Goal: Find specific page/section: Find specific page/section

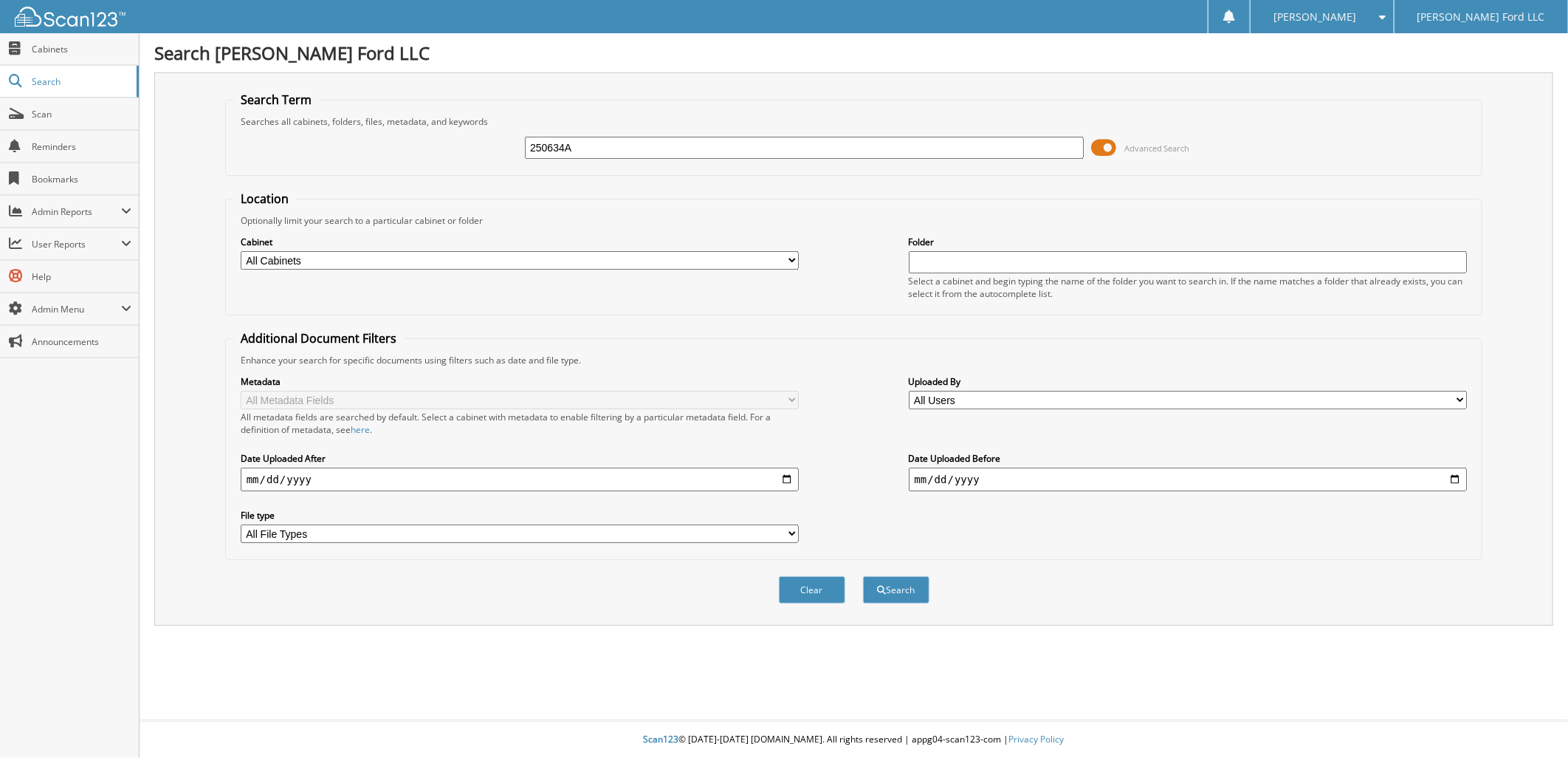
type input "250634A"
click at [863, 576] on button "Search" at bounding box center [896, 590] width 66 height 28
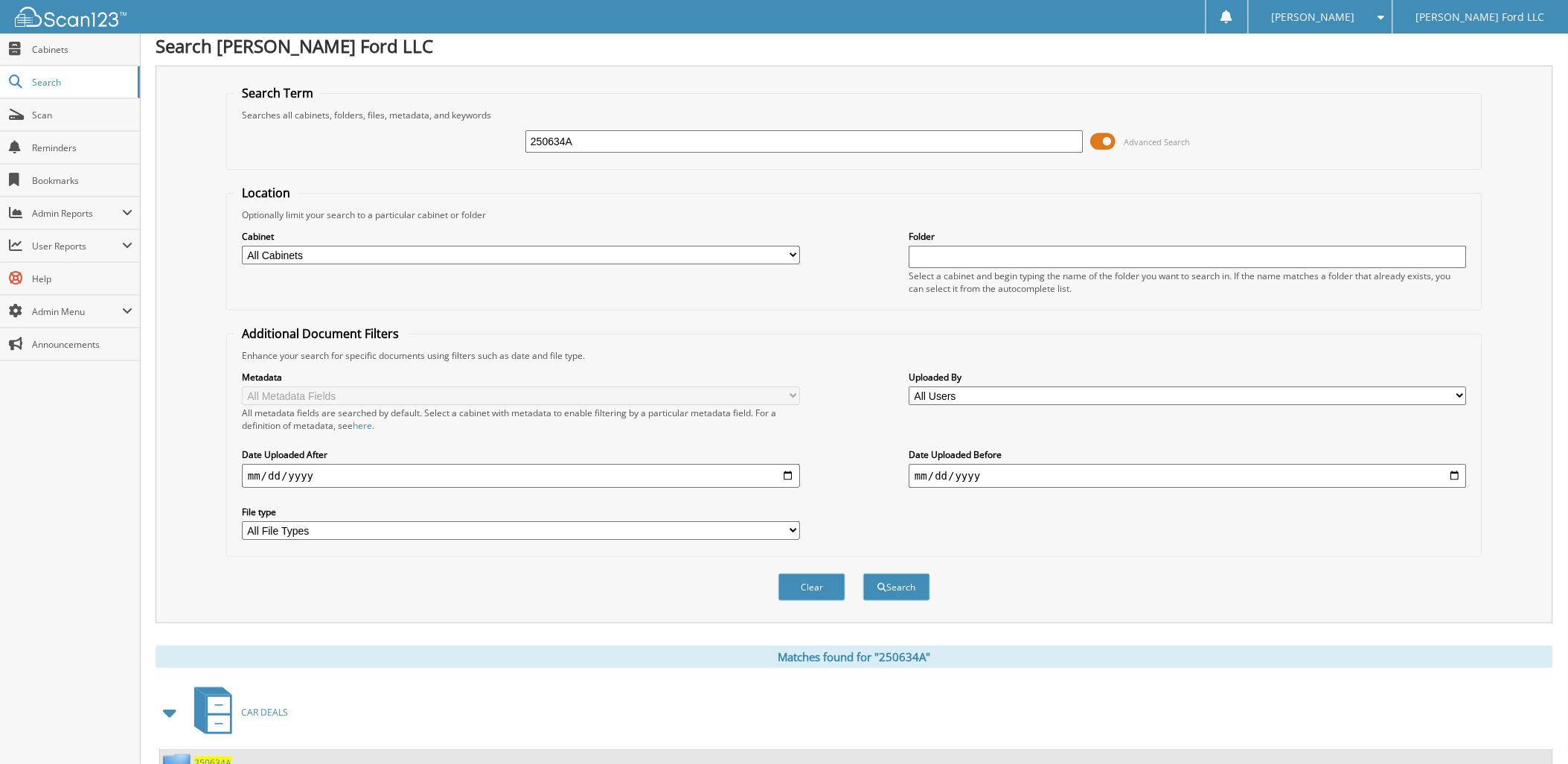
scroll to position [53, 0]
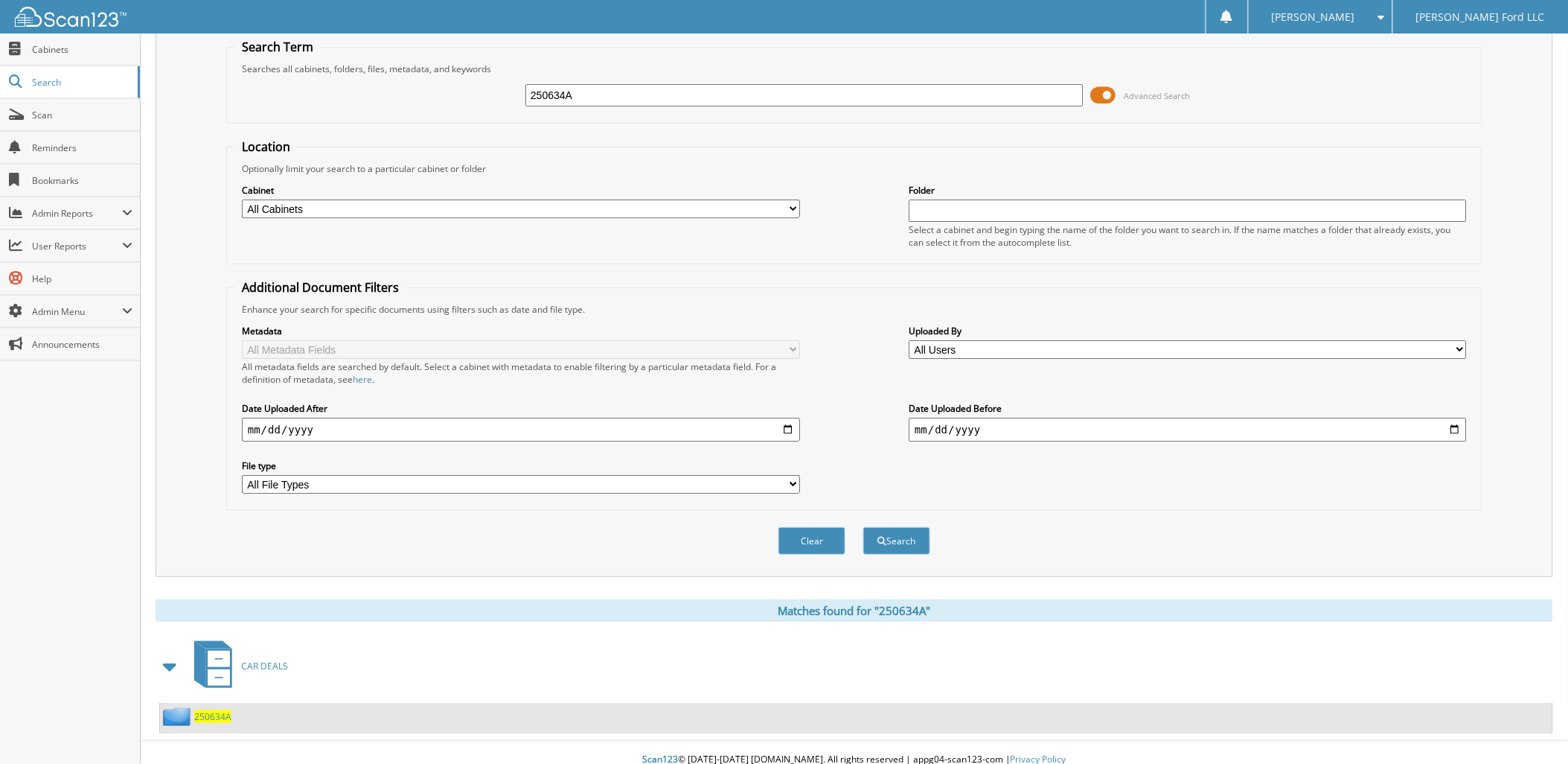
click at [212, 711] on span "250634A" at bounding box center [213, 717] width 37 height 13
